Goal: Complete application form

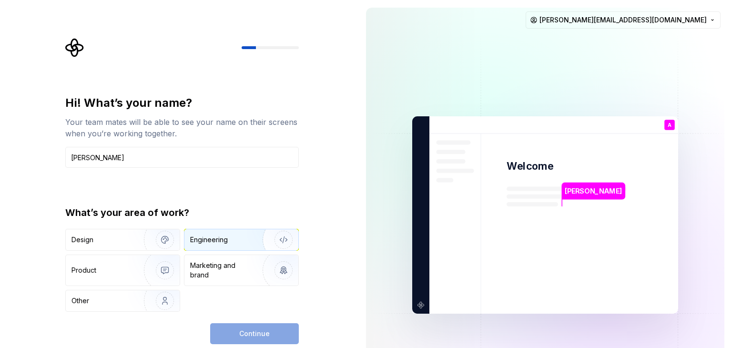
type input "[PERSON_NAME]"
click at [236, 235] on div "Engineering" at bounding box center [228, 240] width 76 height 10
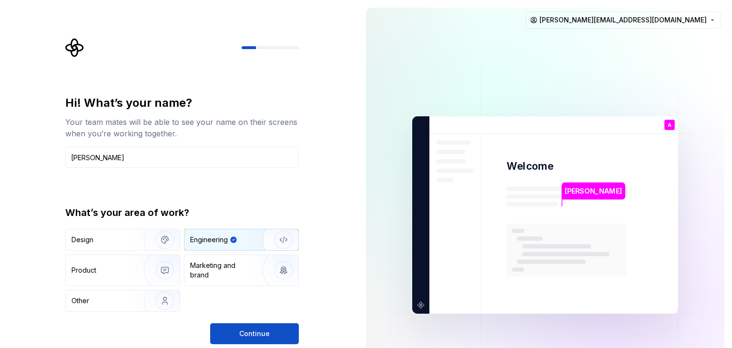
click at [238, 321] on div "Hi! What’s your name? Your team mates will be able to see your name on their sc…" at bounding box center [181, 219] width 233 height 249
click at [237, 328] on button "Continue" at bounding box center [254, 333] width 89 height 21
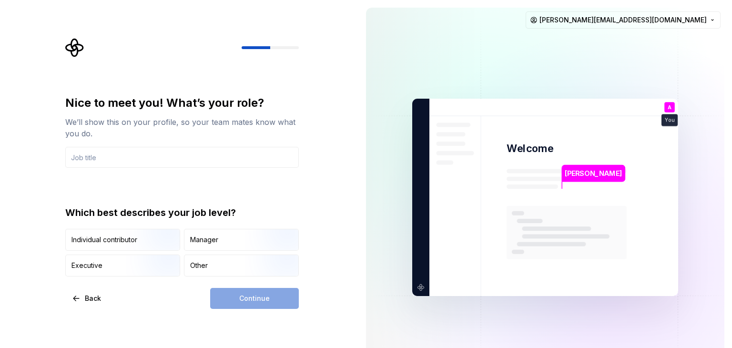
click at [132, 157] on input "text" at bounding box center [181, 157] width 233 height 21
click at [196, 260] on div "Other" at bounding box center [241, 265] width 114 height 21
click at [118, 159] on input "text" at bounding box center [181, 157] width 233 height 21
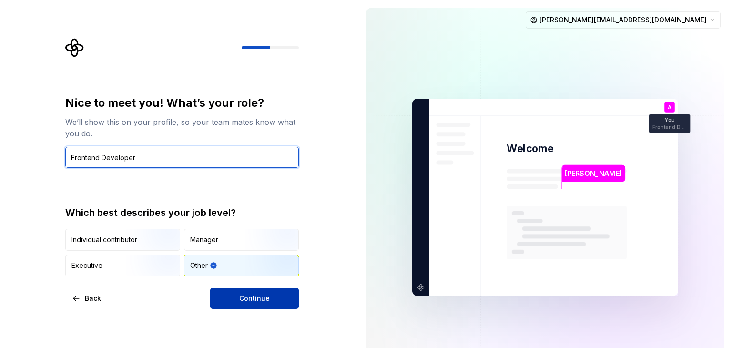
type input "Frontend Developer"
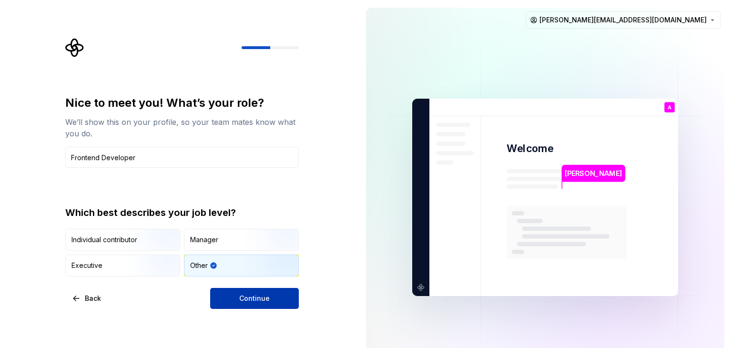
click at [248, 294] on span "Continue" at bounding box center [254, 299] width 30 height 10
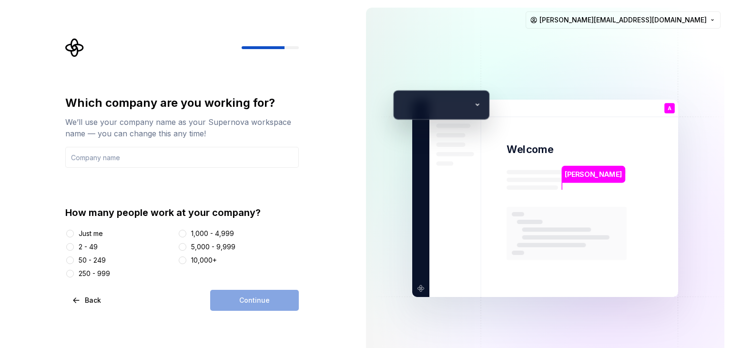
click at [87, 52] on div at bounding box center [181, 47] width 233 height 19
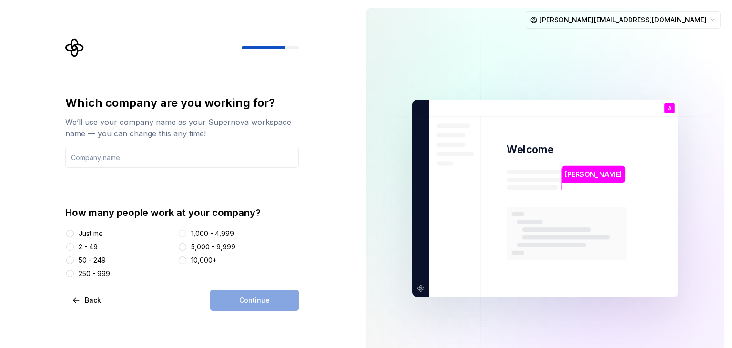
click at [71, 48] on icon "Supernova Logo" at bounding box center [74, 47] width 19 height 19
click at [72, 302] on button "Back" at bounding box center [87, 300] width 44 height 21
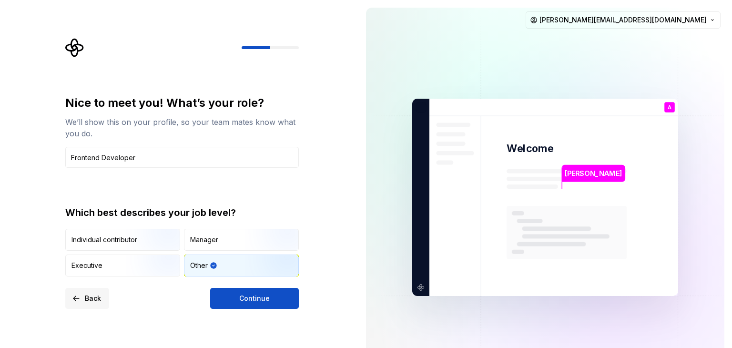
click at [72, 302] on button "Back" at bounding box center [87, 298] width 44 height 21
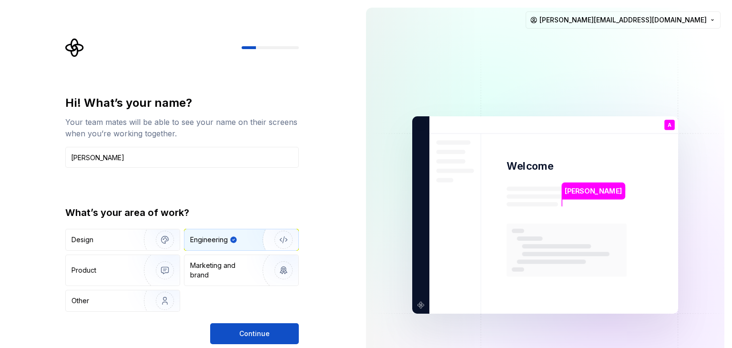
click at [72, 302] on div "Other" at bounding box center [80, 301] width 18 height 10
